Goal: Information Seeking & Learning: Find specific fact

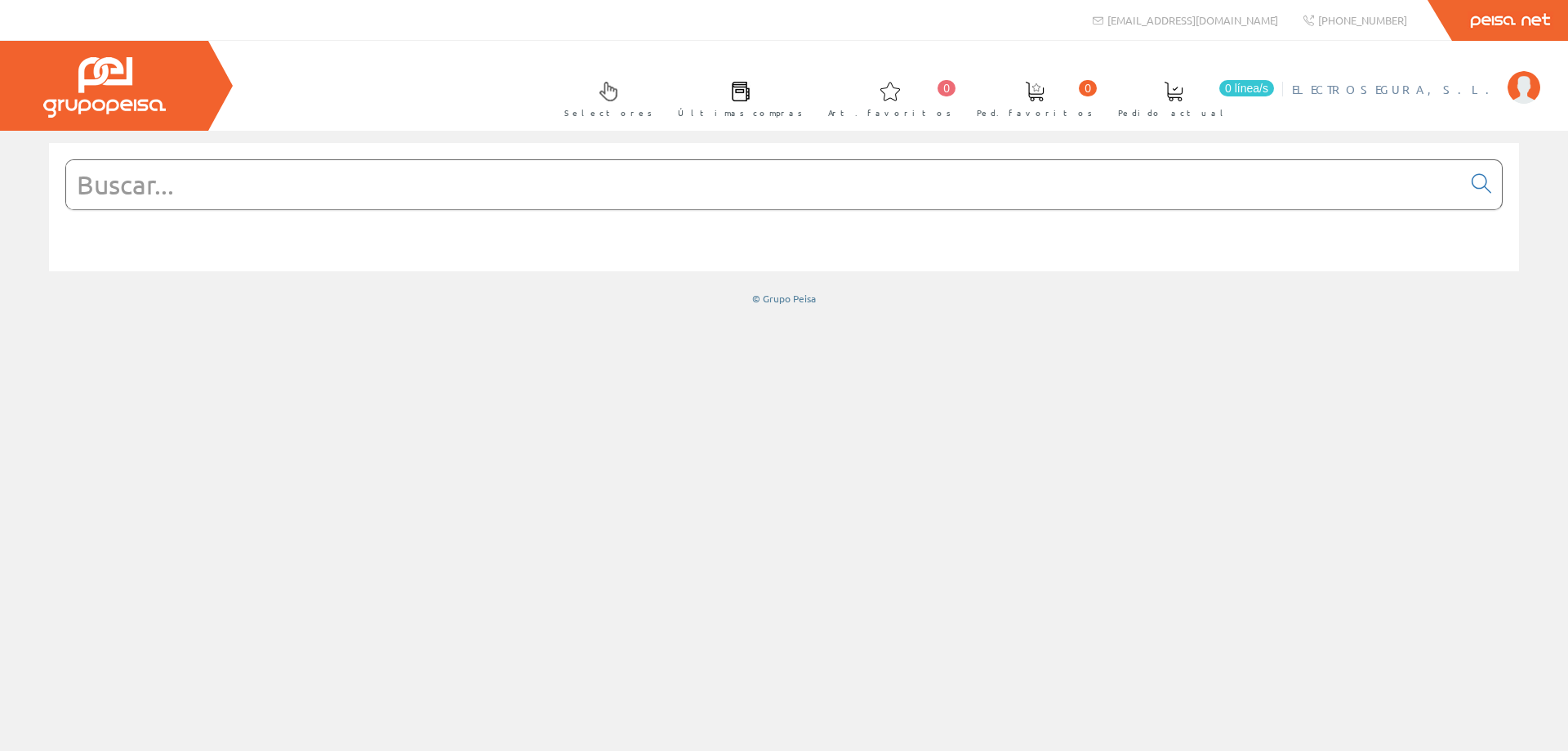
click at [1419, 85] on span "ELECTROSEGURA, S.L." at bounding box center [1396, 89] width 208 height 17
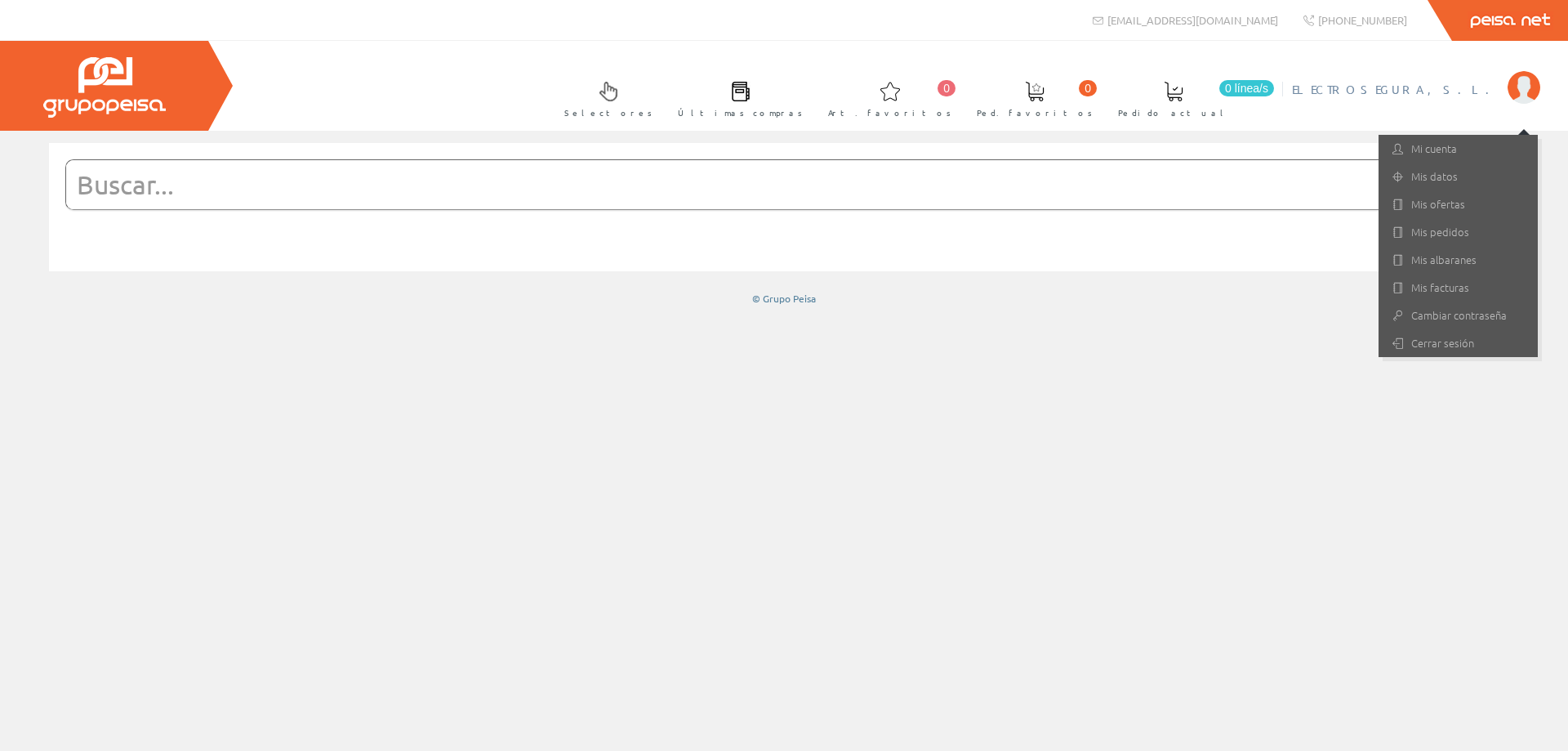
click at [452, 187] on input "text" at bounding box center [764, 185] width 1396 height 49
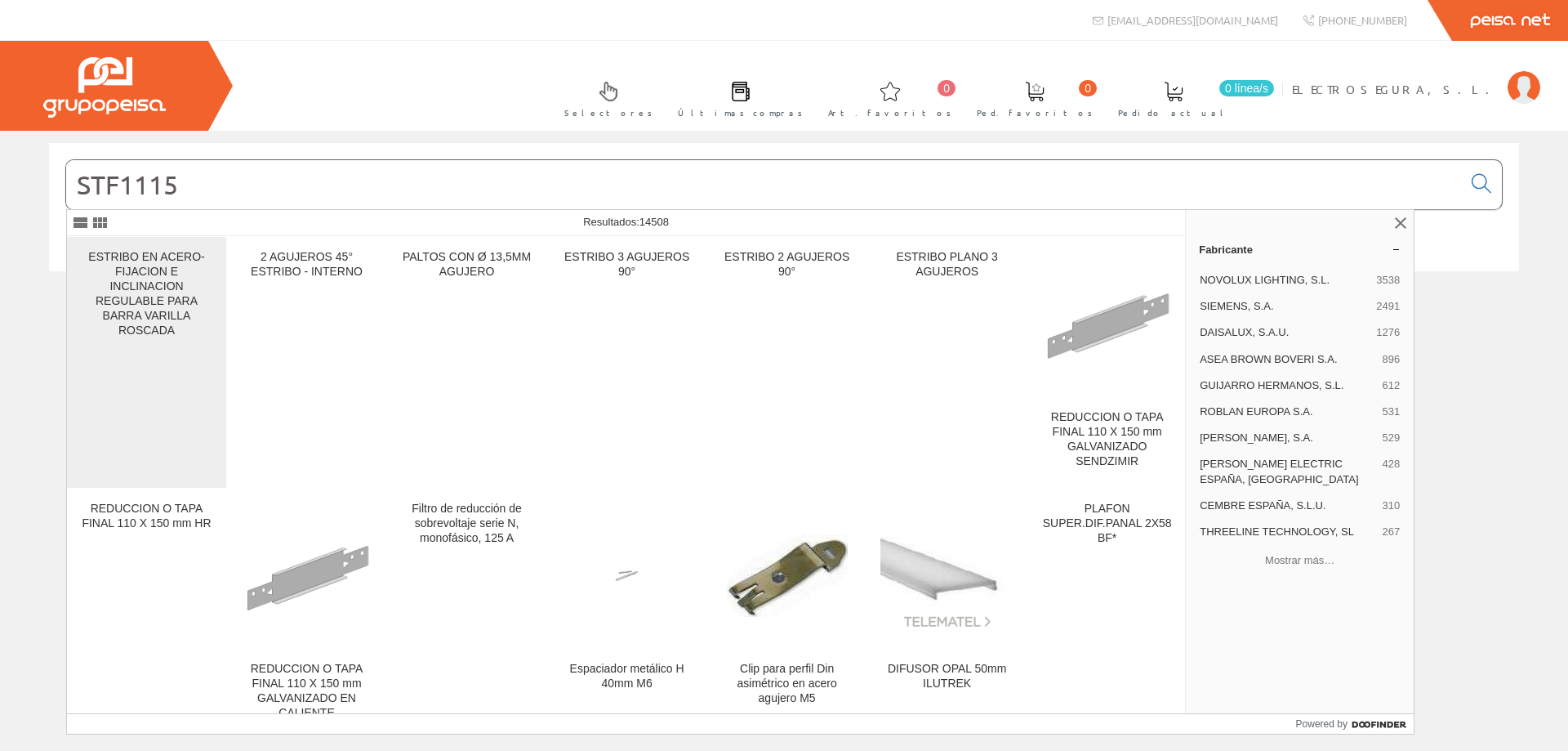
type input "STF1115"
click at [146, 300] on div "ESTRIBO EN ACERO-FIJACION E INCLINACION REGULABLE PARA BARRA VARILLA ROSCADA" at bounding box center [146, 294] width 133 height 88
